Goal: Learn about a topic

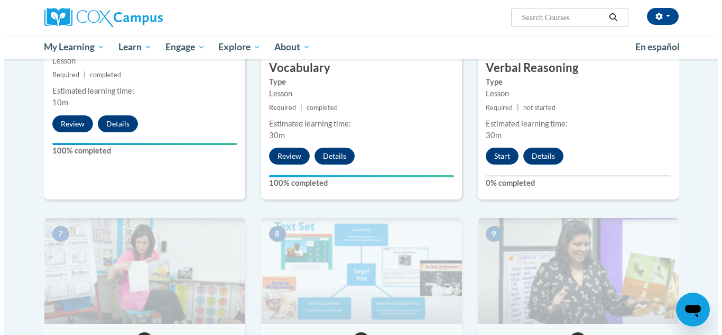
scroll to position [635, 0]
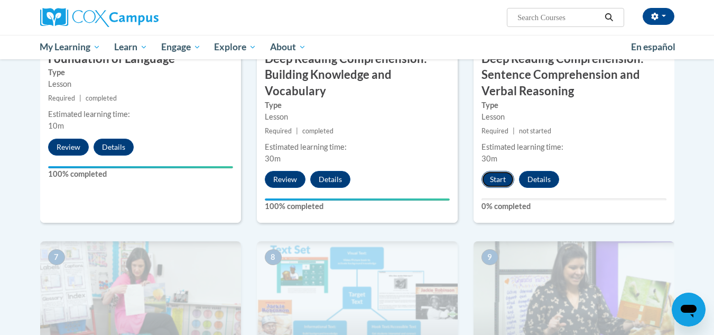
click at [495, 182] on button "Start" at bounding box center [498, 179] width 33 height 17
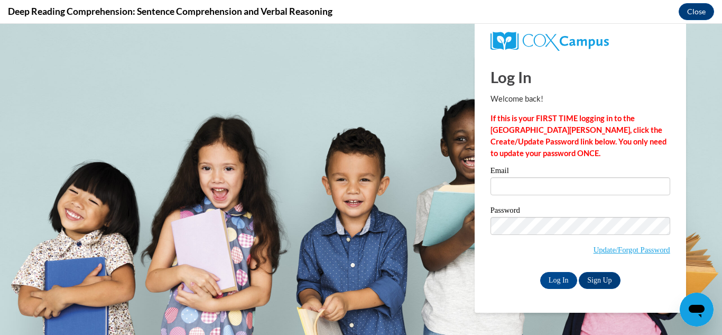
scroll to position [0, 0]
type input "[EMAIL_ADDRESS][DOMAIN_NAME]"
click at [553, 279] on input "Log In" at bounding box center [558, 280] width 37 height 17
